Goal: Find specific page/section: Find specific page/section

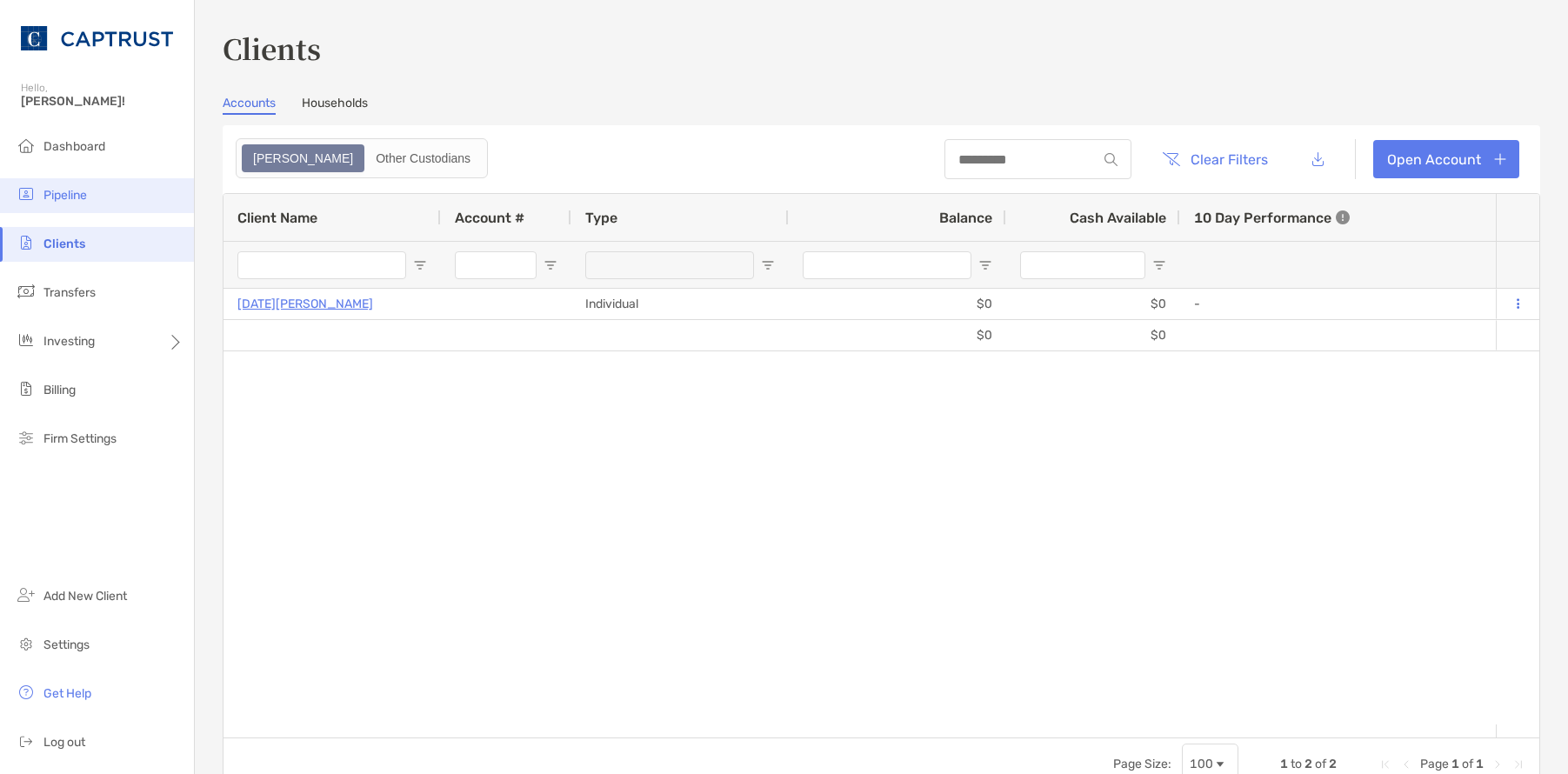
click at [96, 198] on li "Pipeline" at bounding box center [96, 196] width 194 height 35
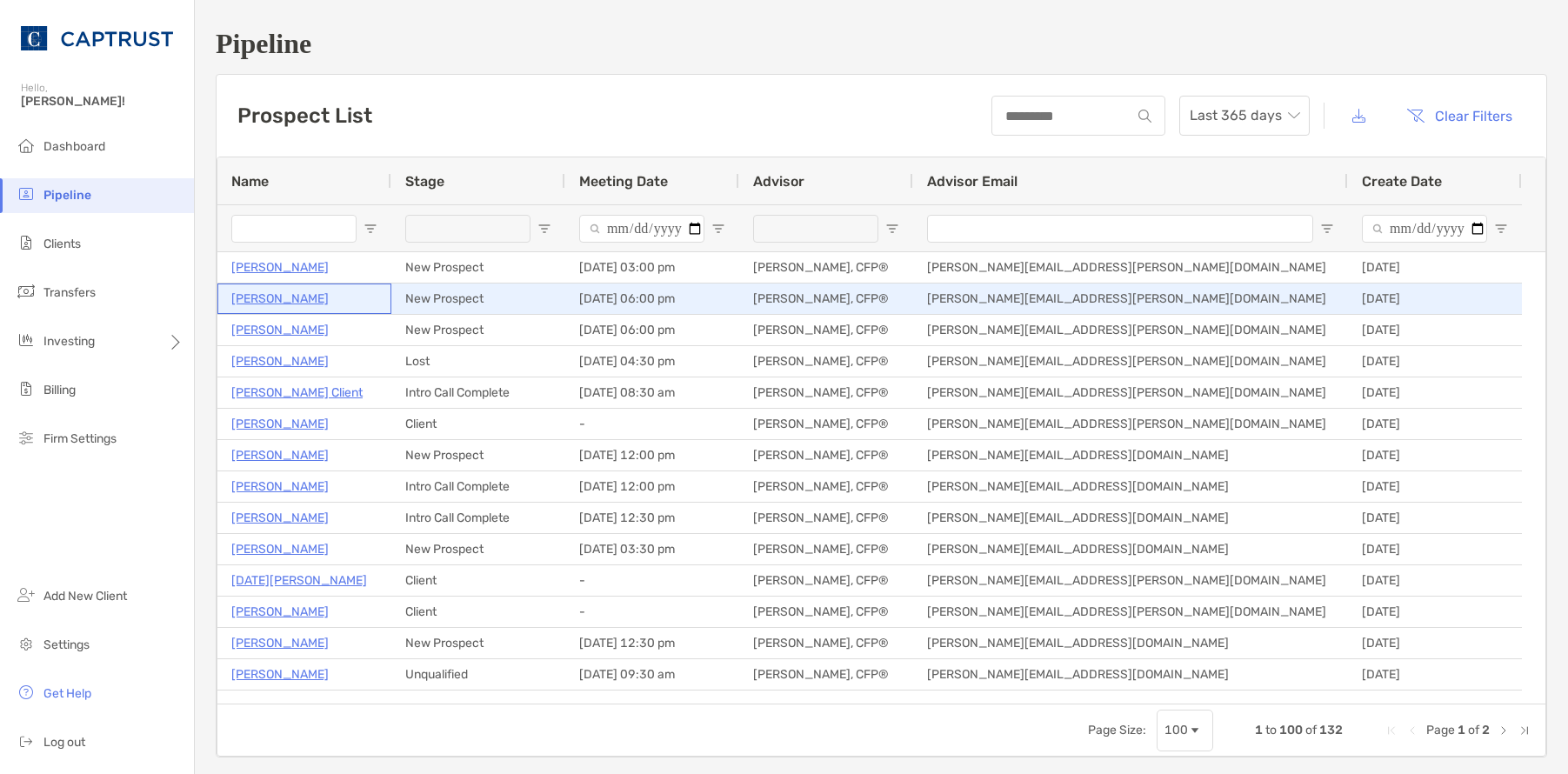
click at [277, 301] on p "[PERSON_NAME]" at bounding box center [280, 298] width 97 height 22
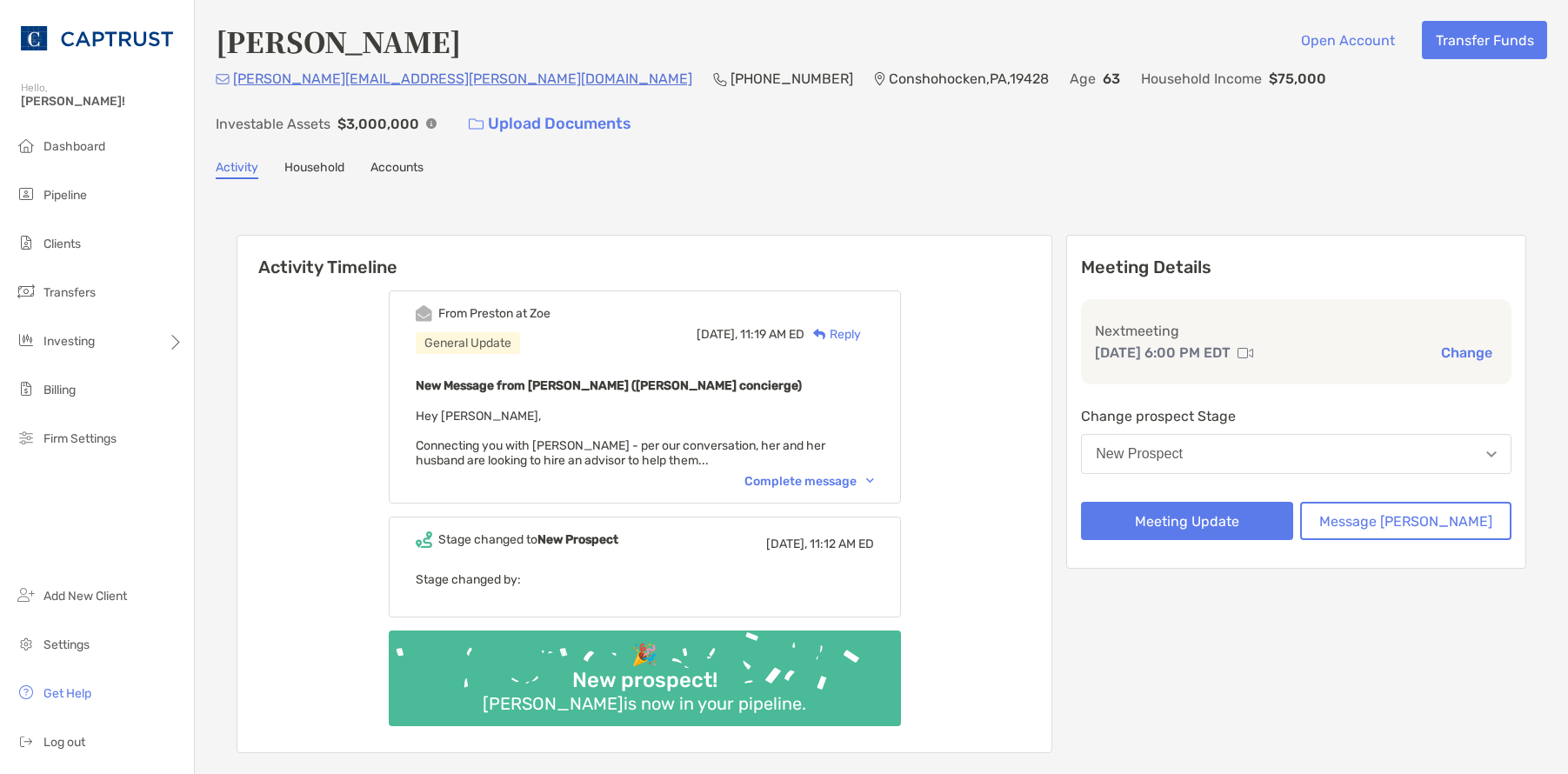
click at [840, 474] on div "Complete message" at bounding box center [808, 481] width 130 height 15
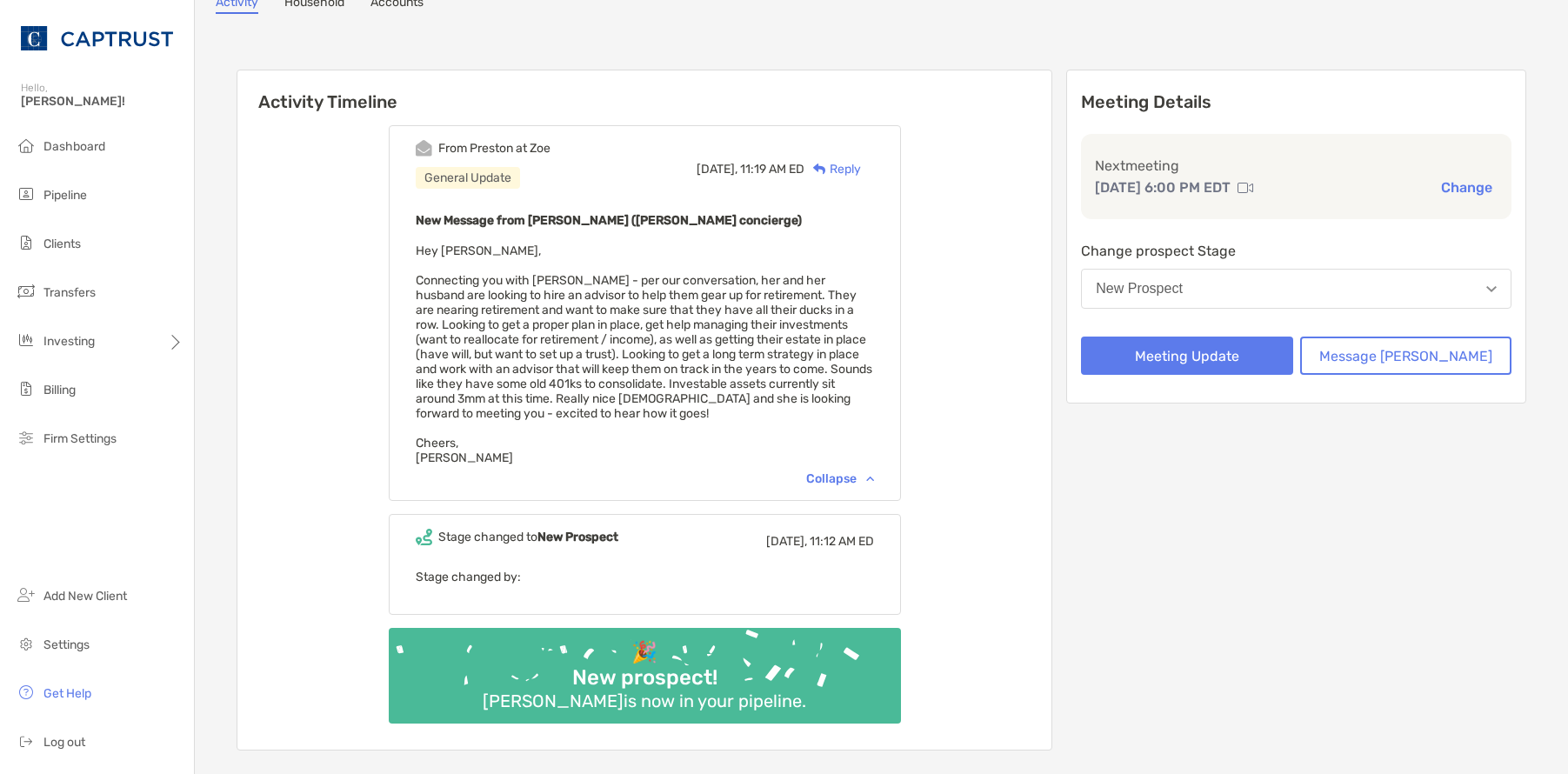
scroll to position [174, 0]
